Goal: Find specific page/section: Find specific page/section

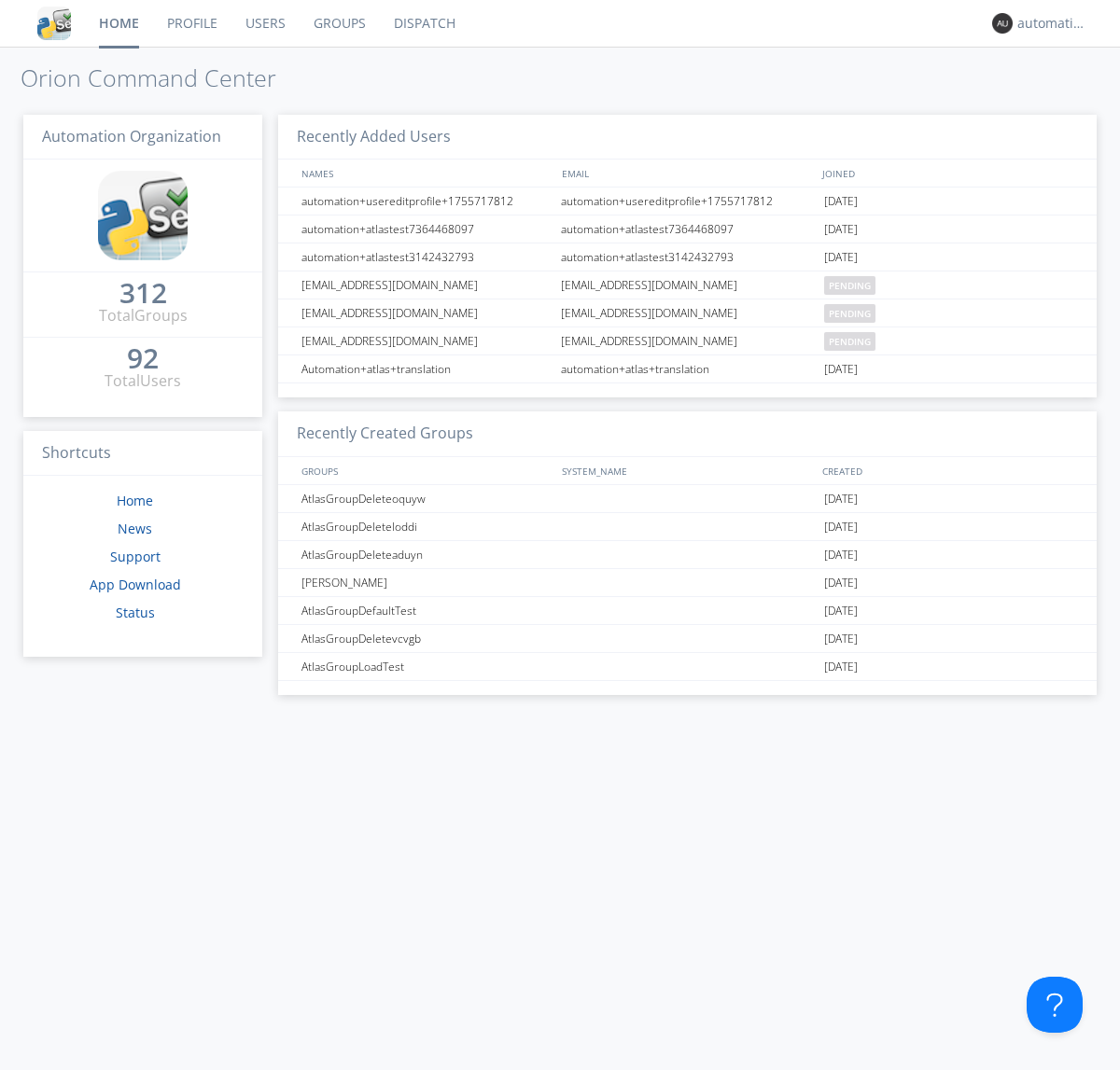
click at [423, 23] on link "Dispatch" at bounding box center [425, 23] width 90 height 47
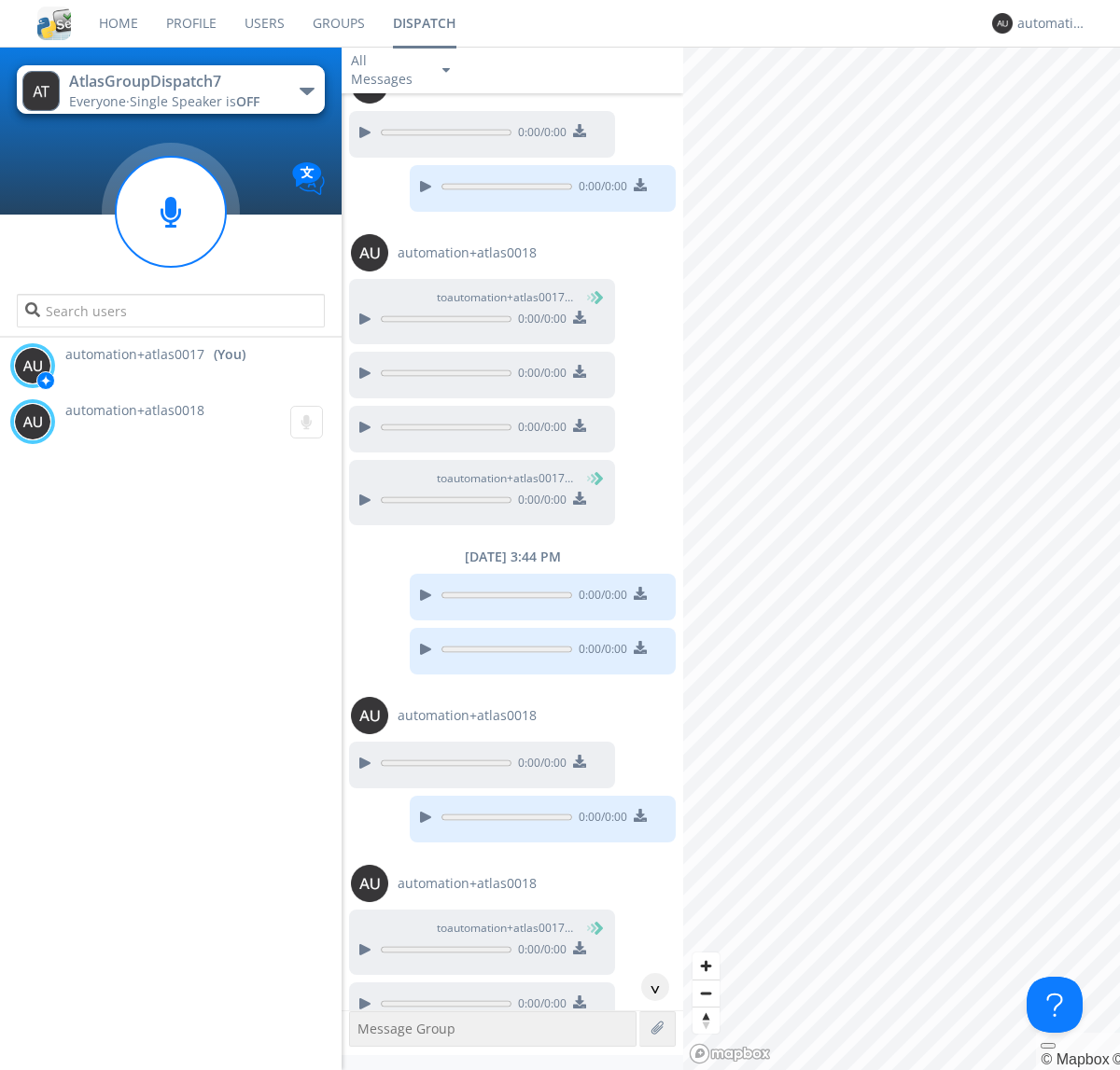
scroll to position [752, 0]
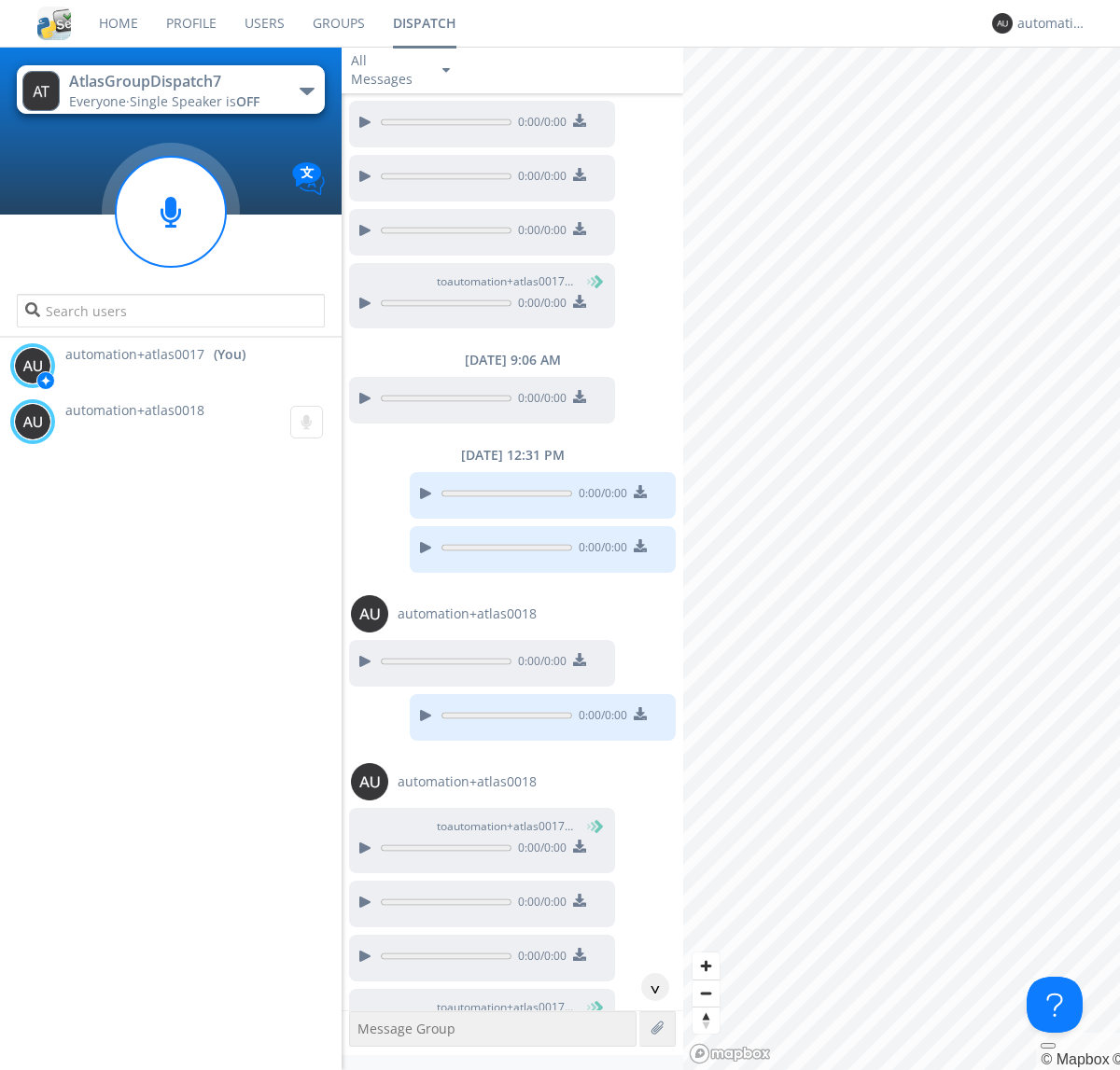
scroll to position [86, 0]
click at [648, 987] on div "^" at bounding box center [656, 987] width 28 height 28
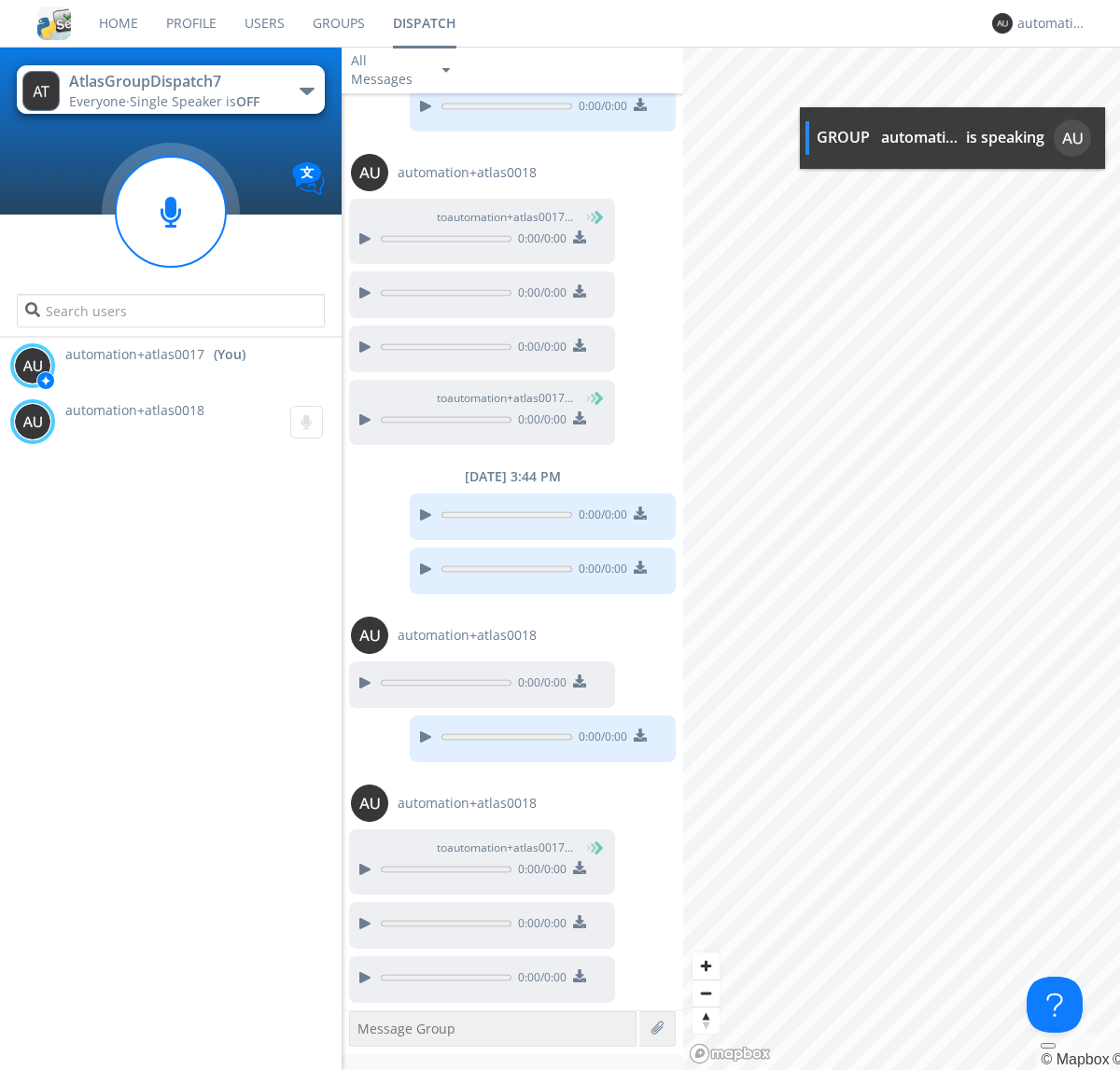
scroll to position [750, 0]
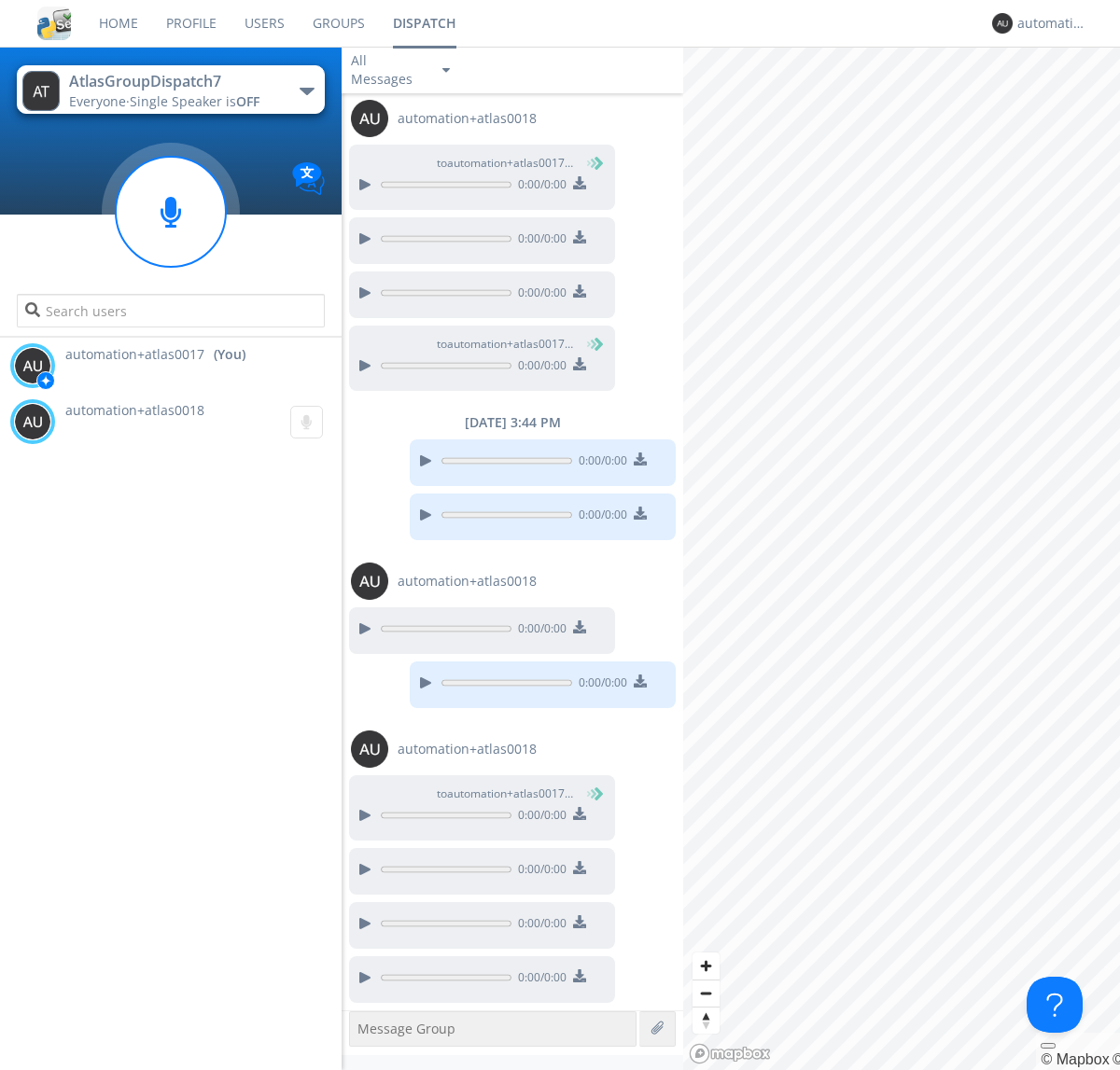
click at [364, 978] on div at bounding box center [364, 978] width 22 height 22
click at [1047, 23] on div "automation+atlas0017" at bounding box center [1052, 23] width 70 height 19
